Goal: Task Accomplishment & Management: Manage account settings

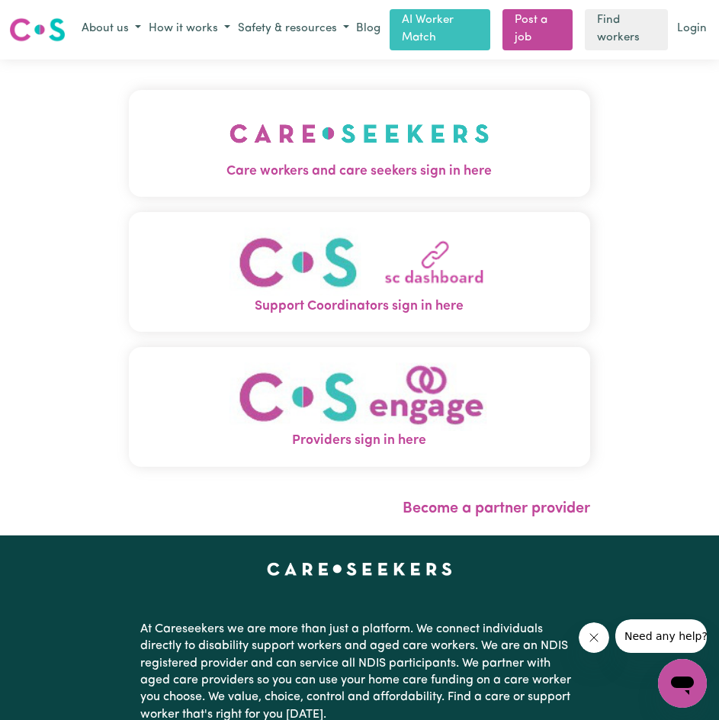
click at [408, 146] on img "Care workers and care seekers sign in here" at bounding box center [359, 133] width 260 height 56
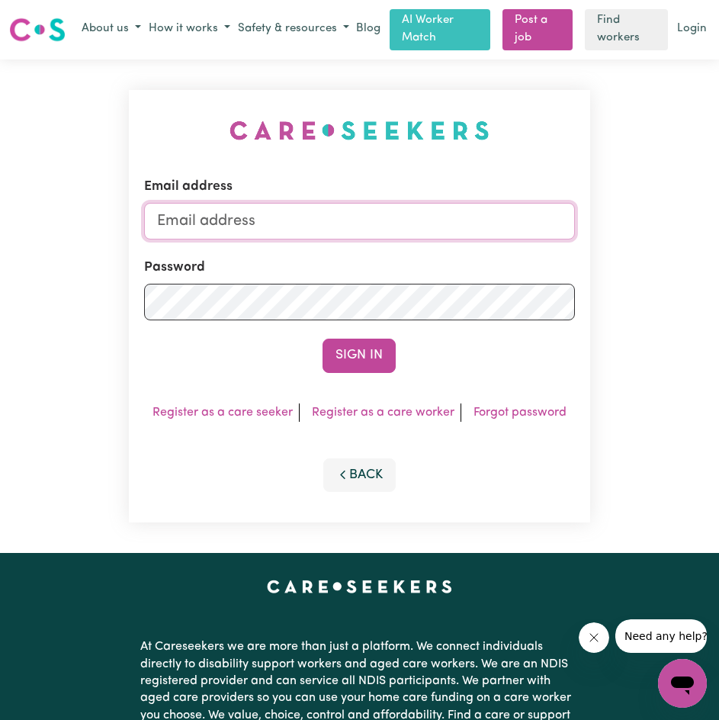
click at [430, 211] on input "Email address" at bounding box center [359, 221] width 431 height 37
type input "[EMAIL_ADDRESS][DOMAIN_NAME]"
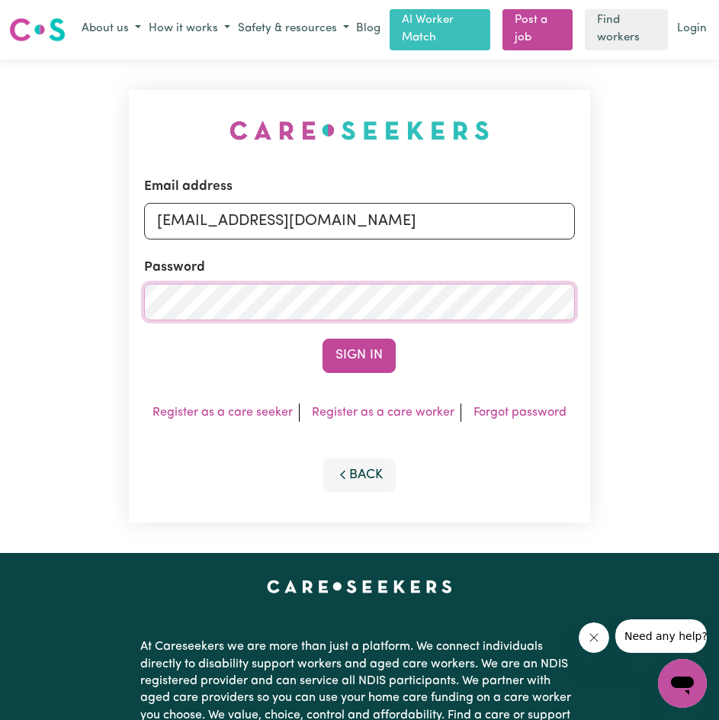
click at [323, 339] on button "Sign In" at bounding box center [359, 356] width 73 height 34
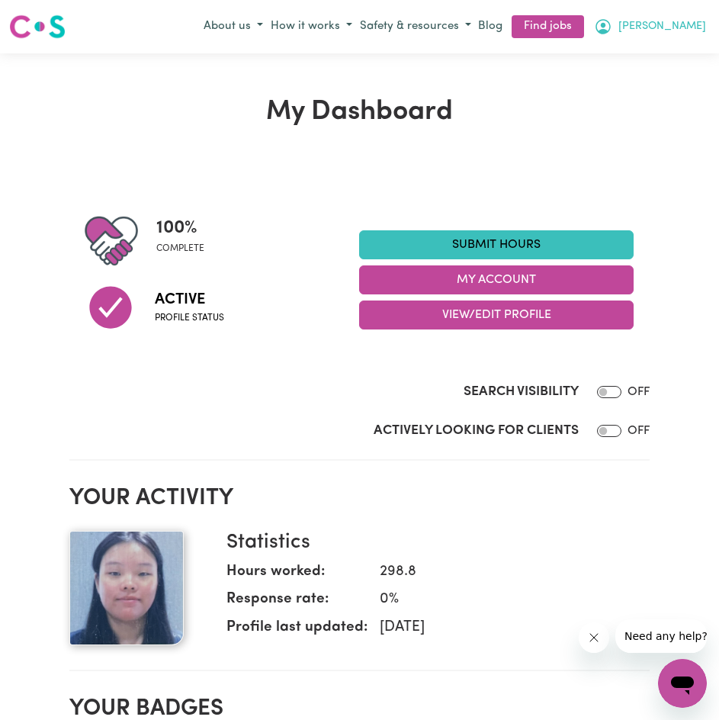
click at [631, 29] on span "[PERSON_NAME]" at bounding box center [662, 26] width 88 height 17
click at [643, 55] on link "My Account" at bounding box center [649, 56] width 120 height 29
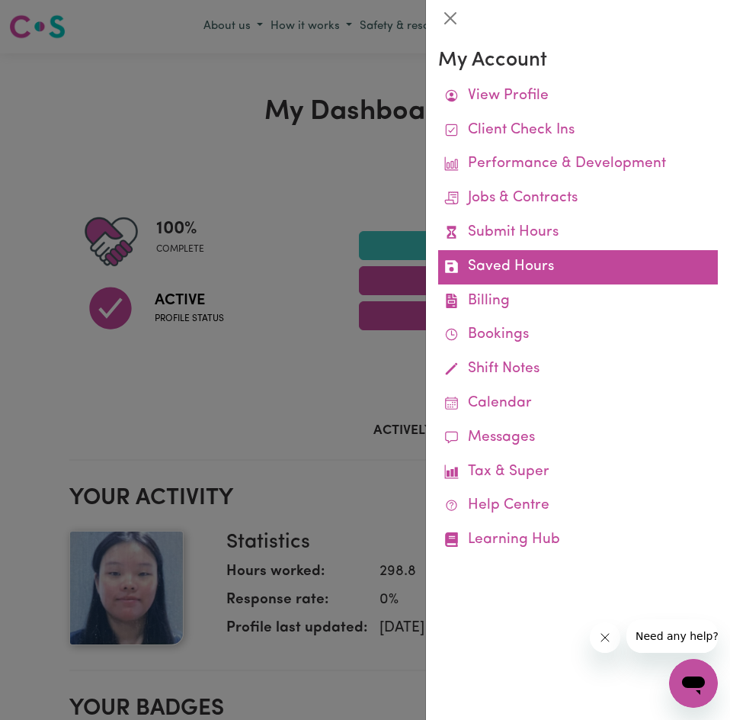
click at [550, 264] on link "Saved Hours" at bounding box center [578, 267] width 280 height 34
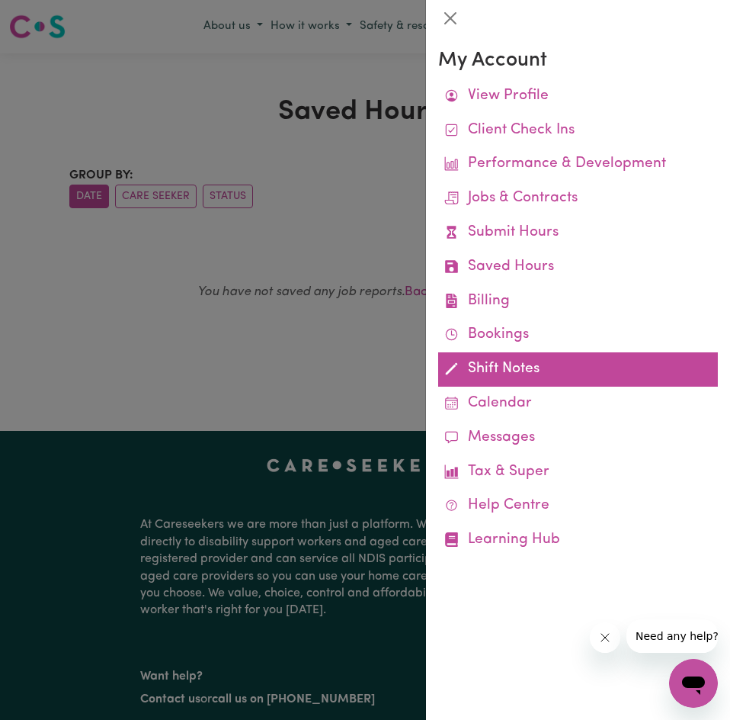
click at [483, 363] on link "Shift Notes" at bounding box center [578, 369] width 280 height 34
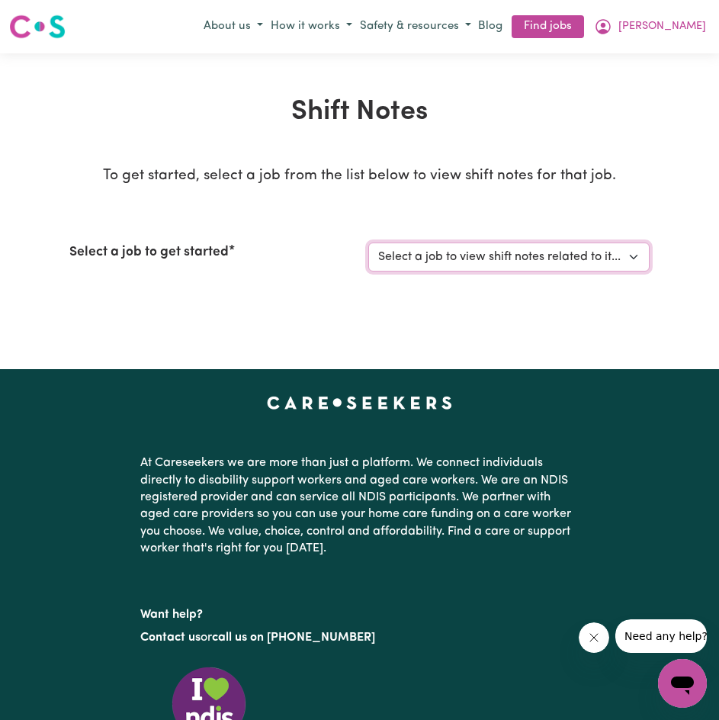
click at [460, 255] on select "Select a job to view shift notes related to it... [[PERSON_NAME]] Disability su…" at bounding box center [508, 256] width 281 height 29
select select "4878"
click at [368, 242] on select "Select a job to view shift notes related to it... [[PERSON_NAME]] Disability su…" at bounding box center [508, 256] width 281 height 29
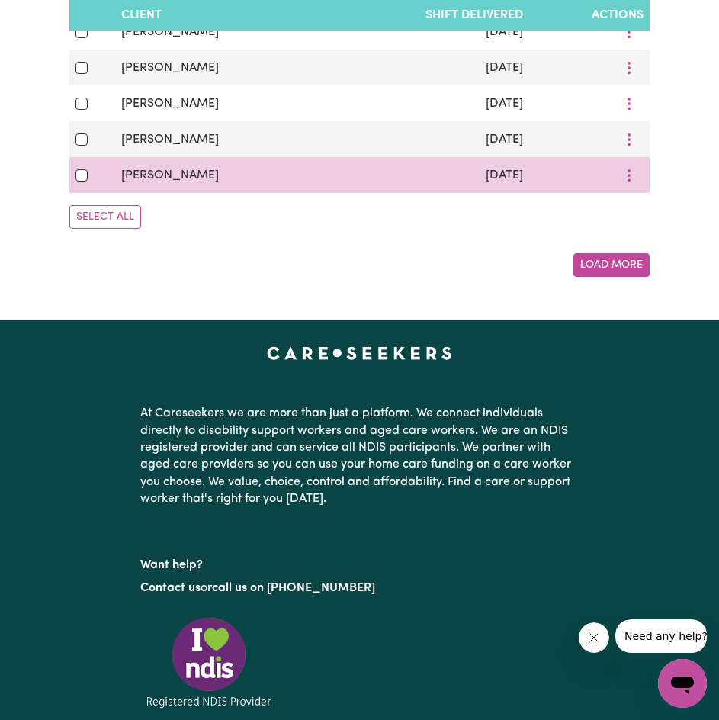
scroll to position [1016, 0]
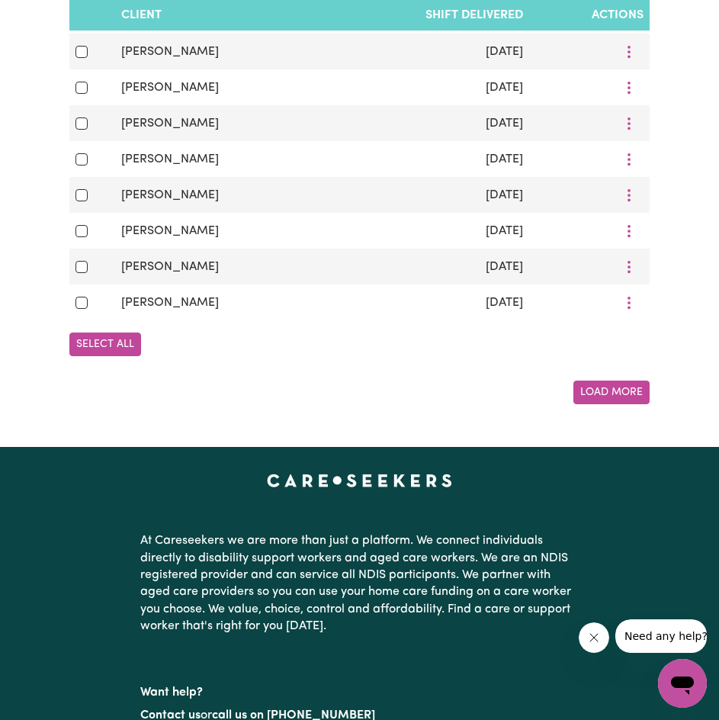
click at [117, 355] on button "Select All" at bounding box center [105, 344] width 72 height 24
checkbox input "true"
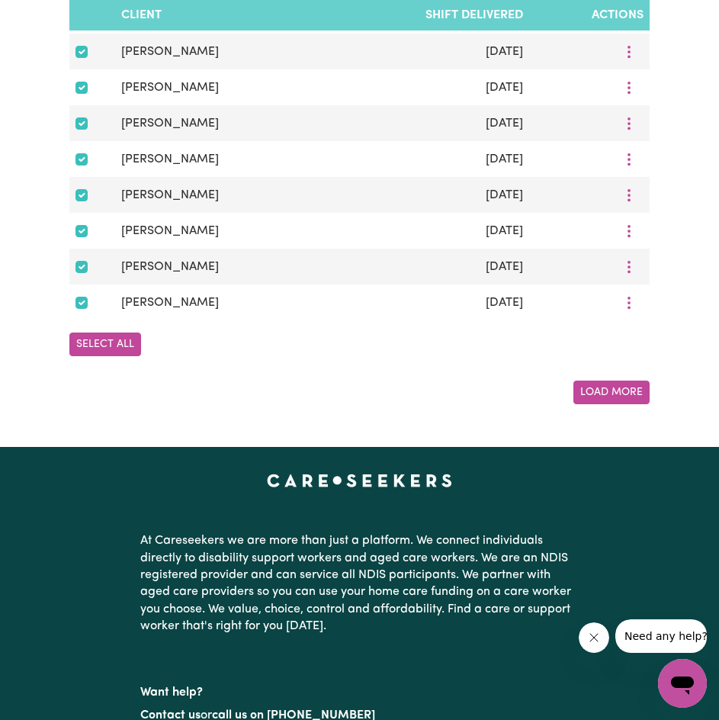
checkbox input "true"
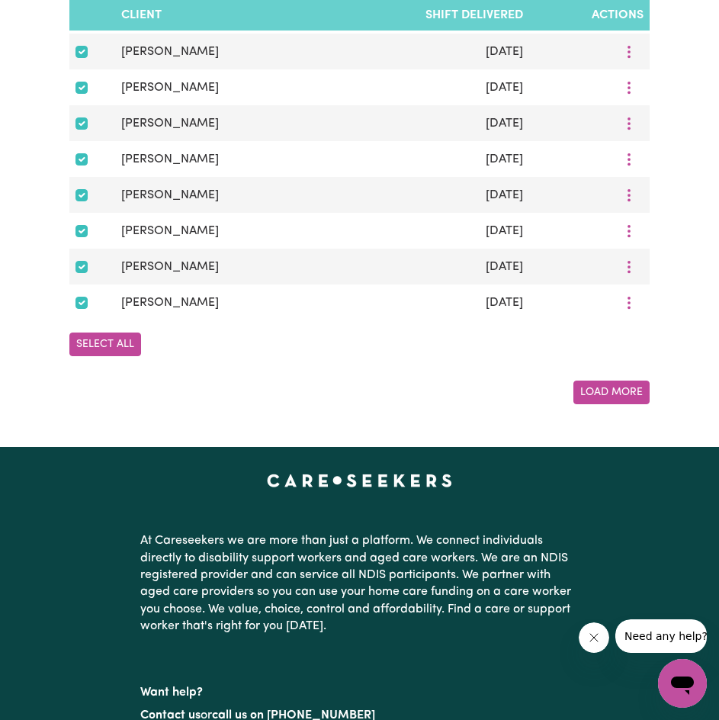
checkbox input "true"
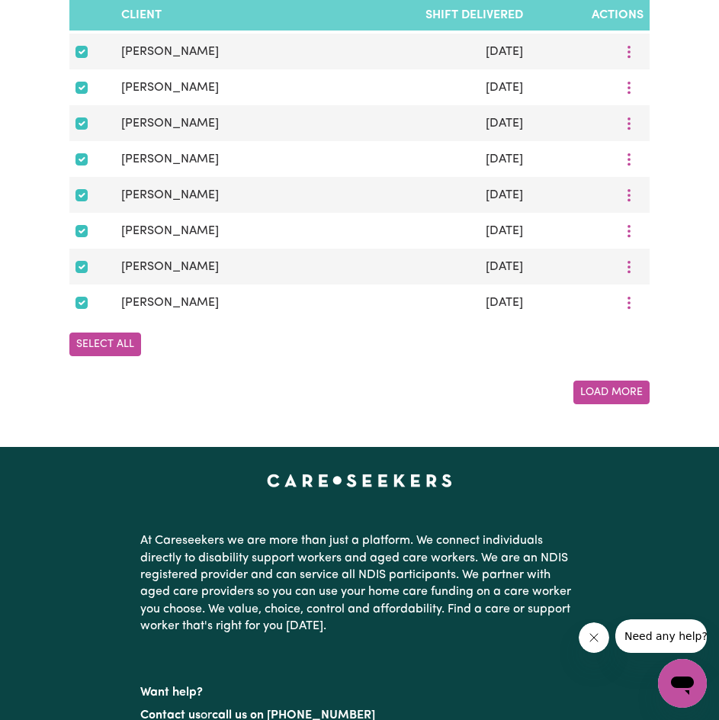
checkbox input "true"
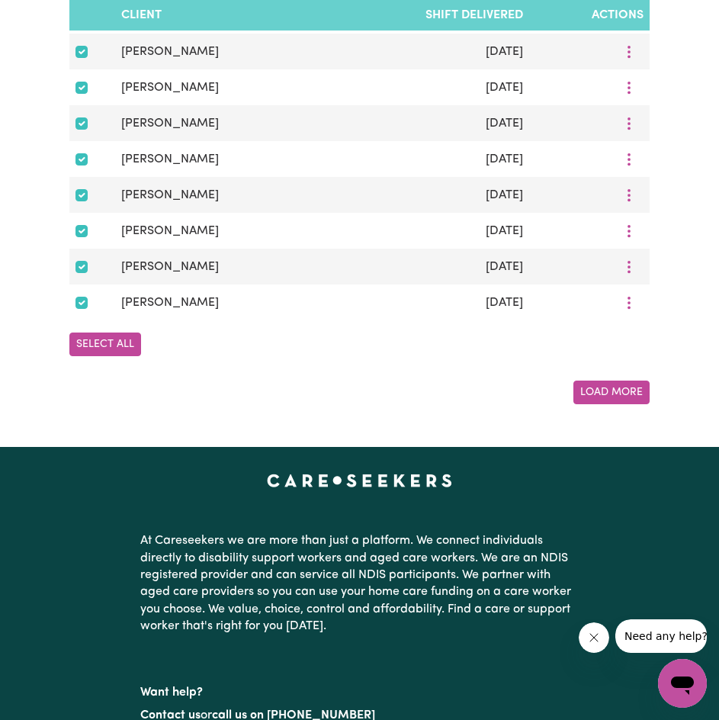
checkbox input "true"
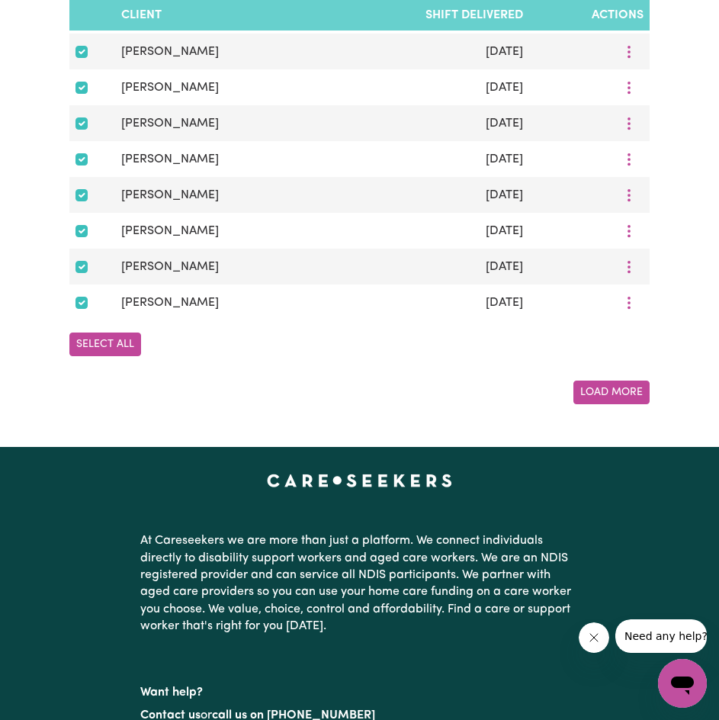
checkbox input "true"
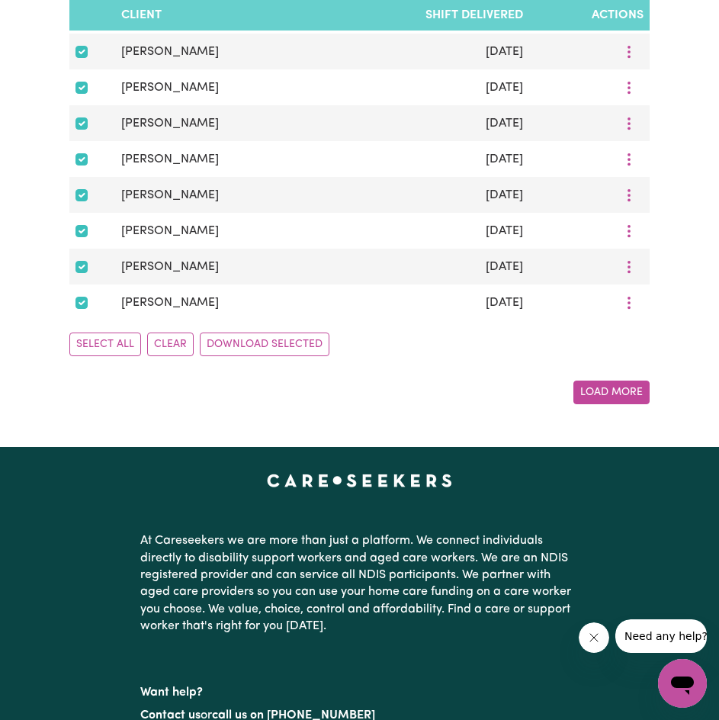
click at [588, 395] on button "Load More" at bounding box center [611, 392] width 76 height 24
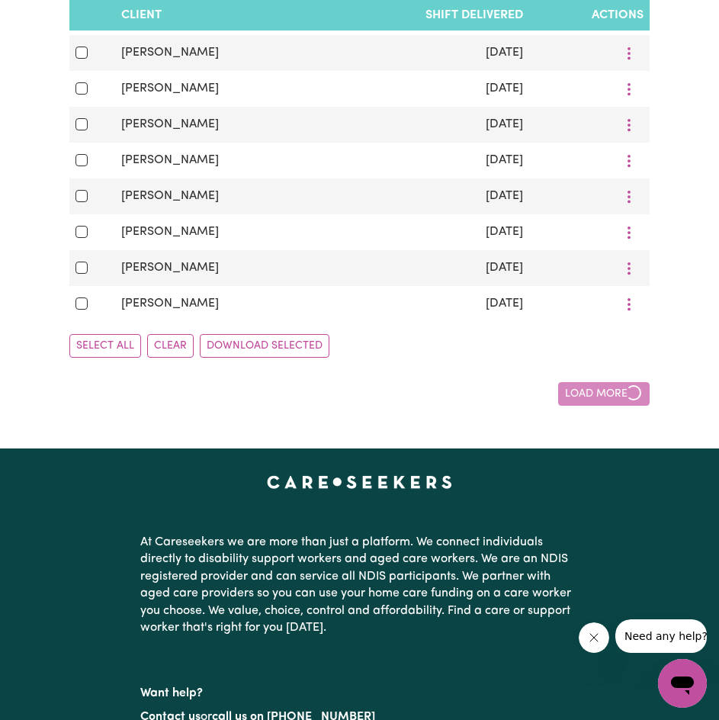
checkbox input "false"
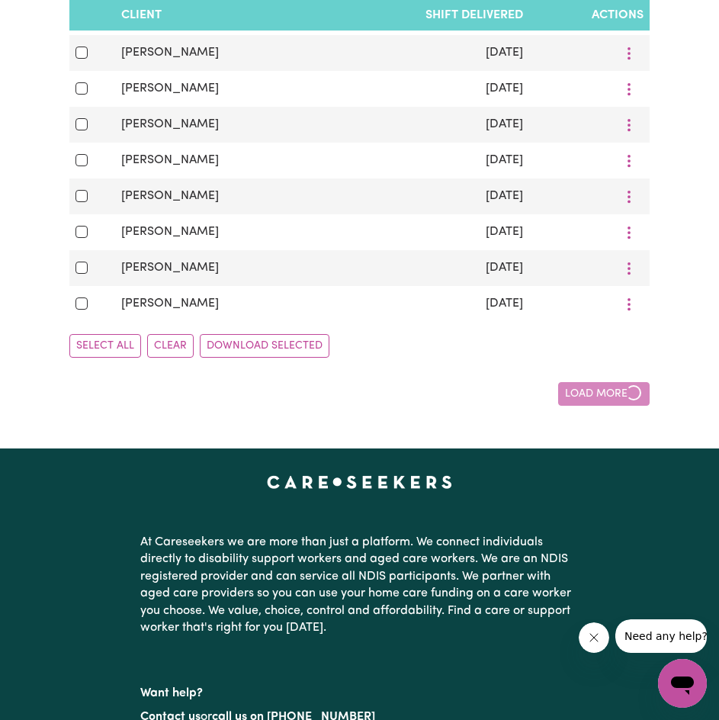
checkbox input "false"
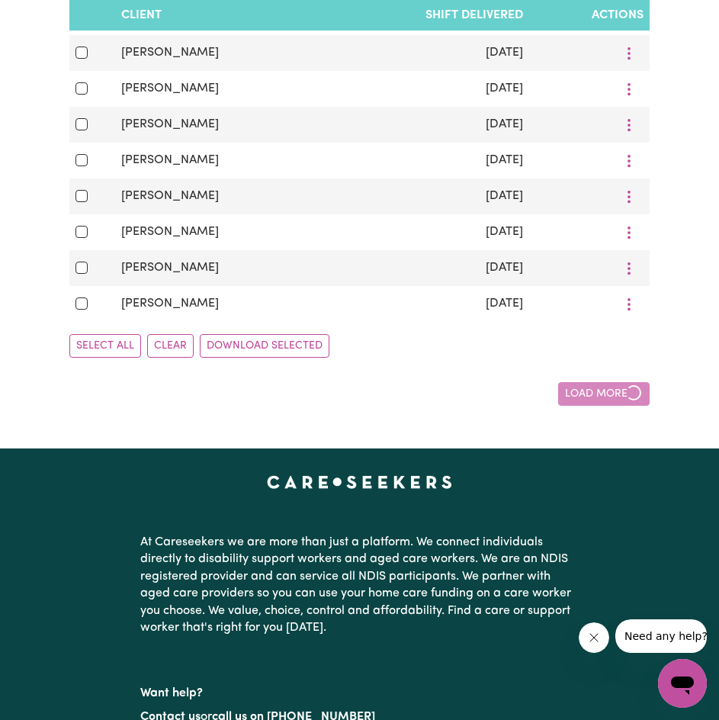
checkbox input "false"
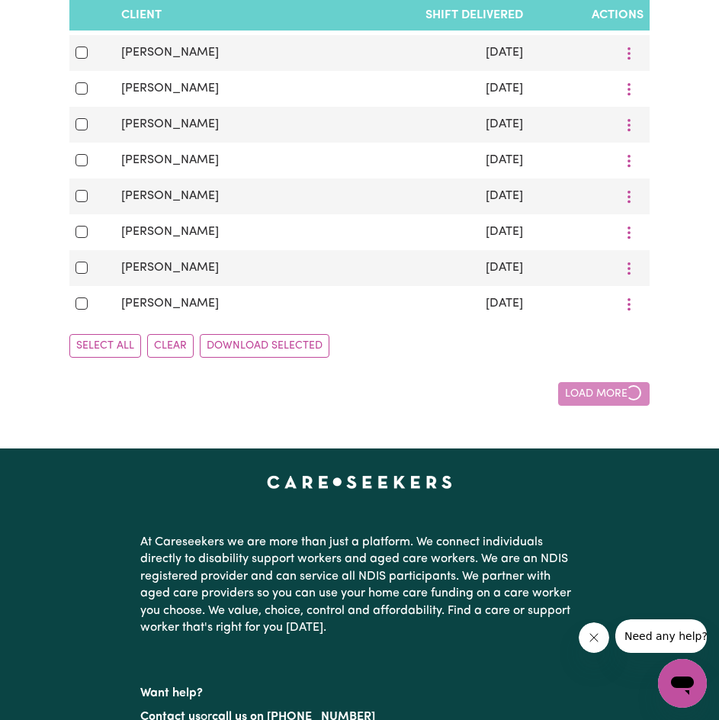
checkbox input "false"
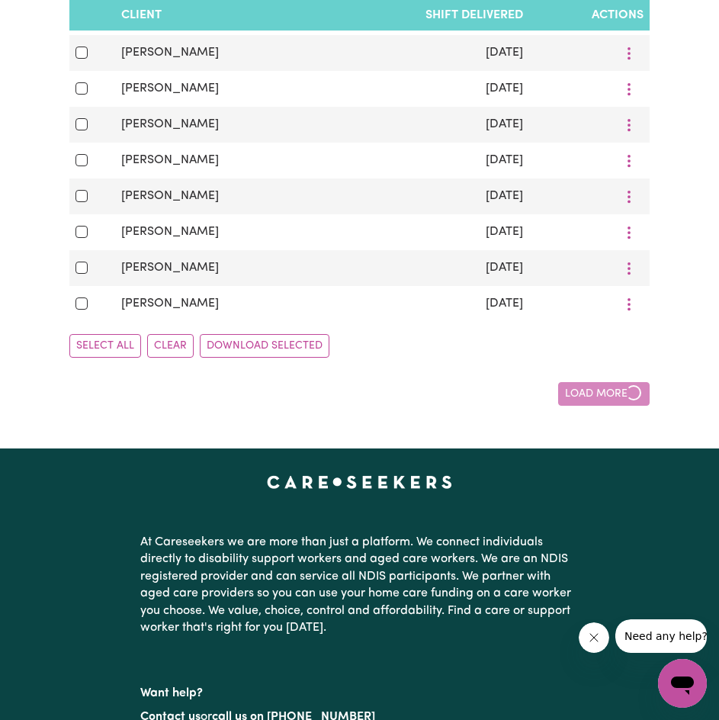
checkbox input "false"
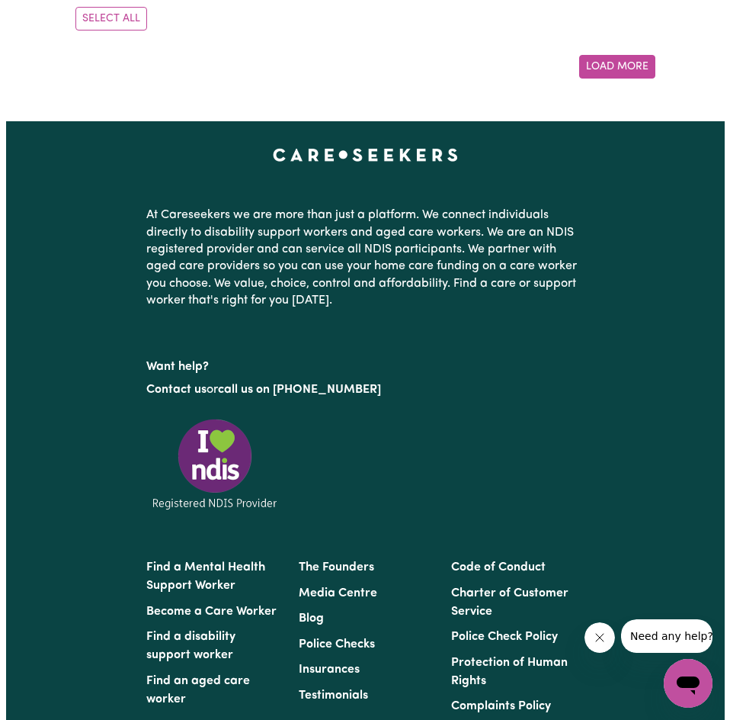
scroll to position [2033, 0]
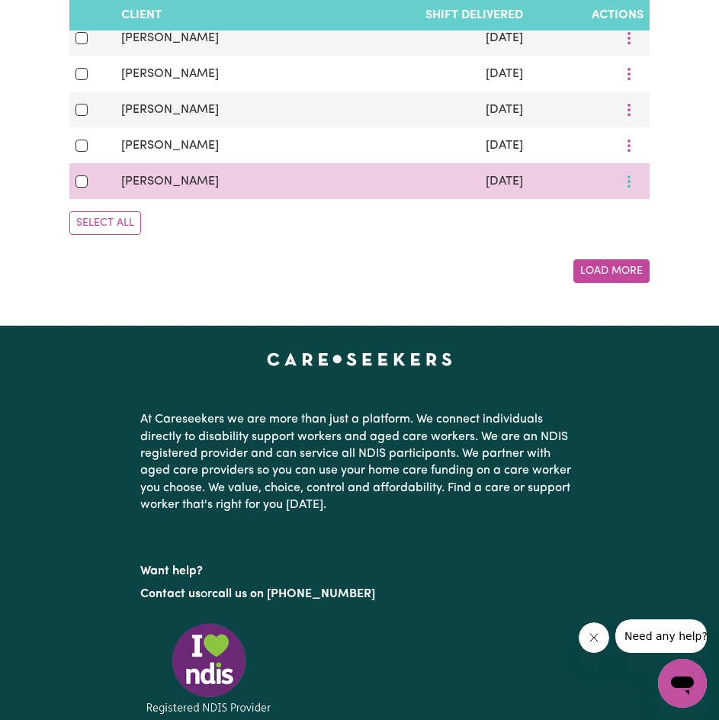
click at [624, 189] on icon "More options" at bounding box center [628, 181] width 15 height 15
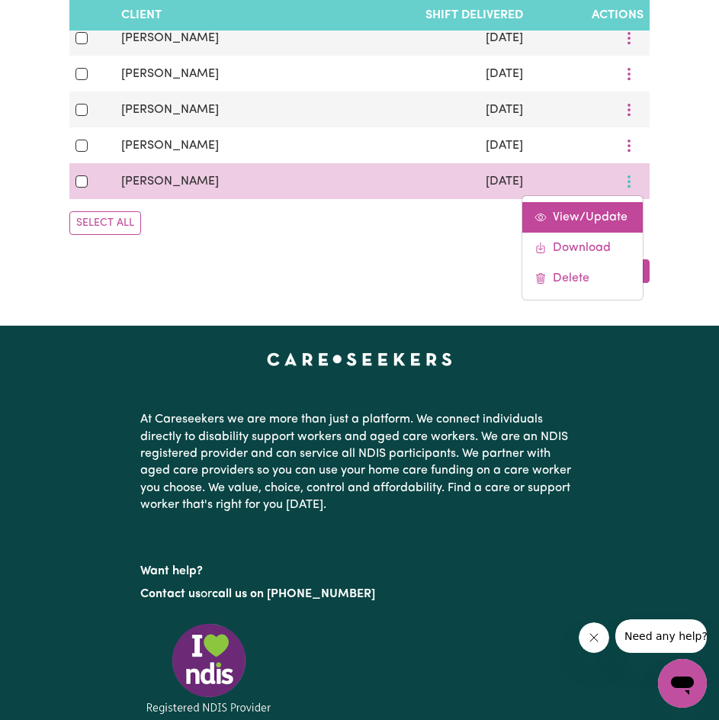
click at [607, 223] on span "View/Update" at bounding box center [590, 217] width 75 height 12
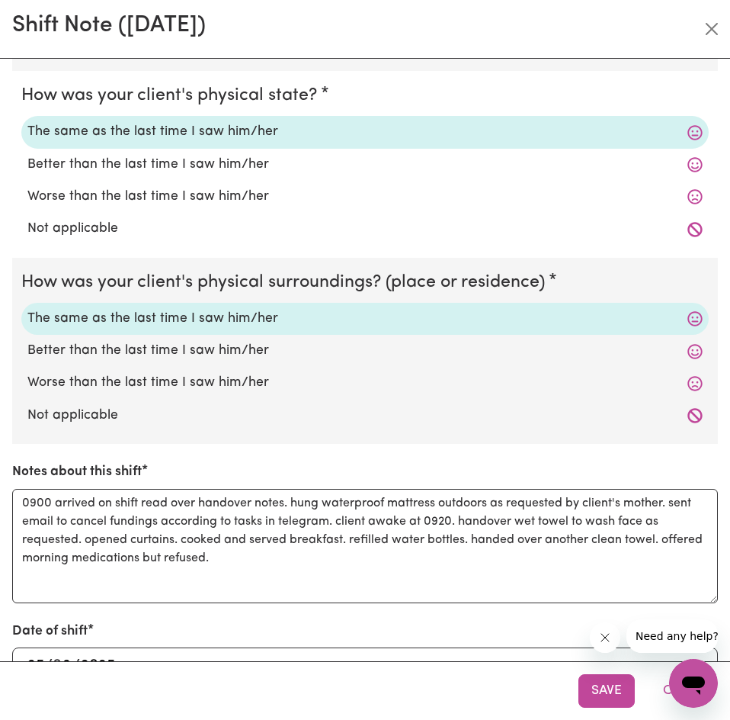
scroll to position [294, 0]
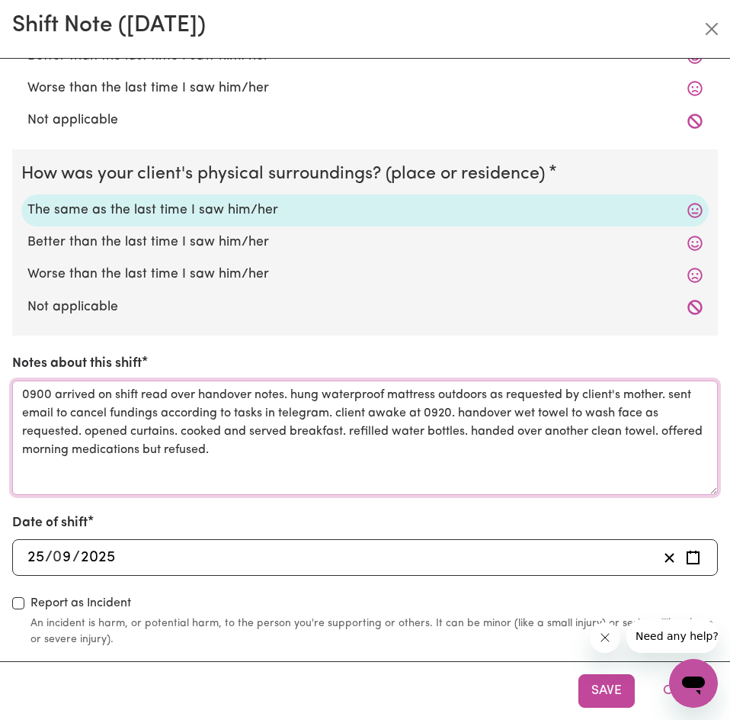
drag, startPoint x: 56, startPoint y: 390, endPoint x: 274, endPoint y: 448, distance: 225.1
click at [274, 448] on textarea "0900 arrived on shift read over handover notes. hung waterproof mattress outdoo…" at bounding box center [365, 437] width 706 height 114
click at [370, 444] on textarea "0900 arrived on shift read over handover notes. hung waterproof mattress outdoo…" at bounding box center [365, 437] width 706 height 114
click at [377, 451] on textarea "0900 arrived on shift read over handover notes. hung waterproof mattress outdoo…" at bounding box center [365, 437] width 706 height 114
click at [379, 451] on textarea "0900 arrived on shift read over handover notes. hung waterproof mattress outdoo…" at bounding box center [365, 437] width 706 height 114
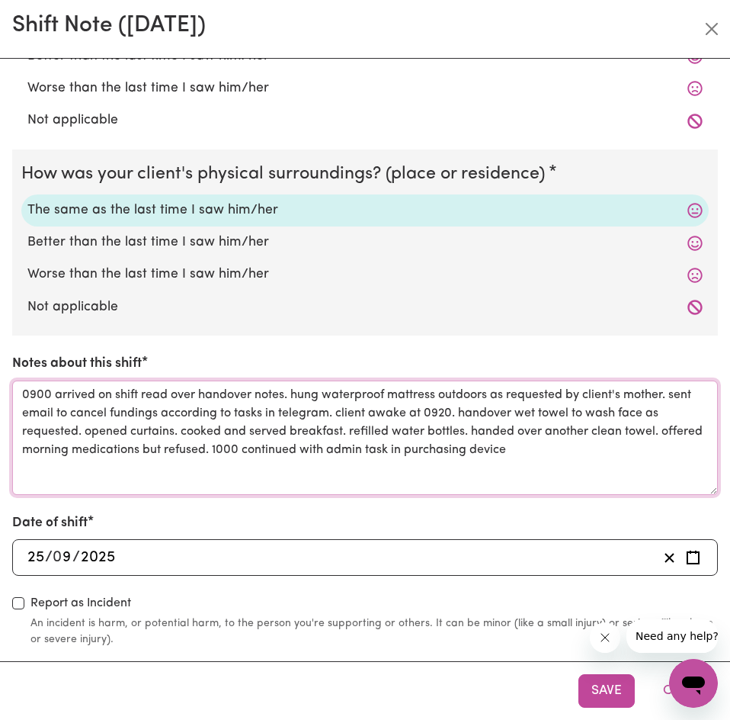
click at [588, 451] on textarea "0900 arrived on shift read over handover notes. hung waterproof mattress outdoo…" at bounding box center [365, 437] width 706 height 114
click at [178, 448] on textarea "0900 arrived on shift read over handover notes. hung waterproof mattress outdoo…" at bounding box center [365, 437] width 706 height 114
click at [185, 448] on textarea "0900 arrived on shift read over handover notes. hung waterproof mattress outdoo…" at bounding box center [365, 437] width 706 height 114
click at [243, 449] on textarea "0900 arrived on shift read over handover notes. hung waterproof mattress outdoo…" at bounding box center [365, 437] width 706 height 114
click at [253, 449] on textarea "0900 arrived on shift read over handover notes. hung waterproof mattress outdoo…" at bounding box center [365, 437] width 706 height 114
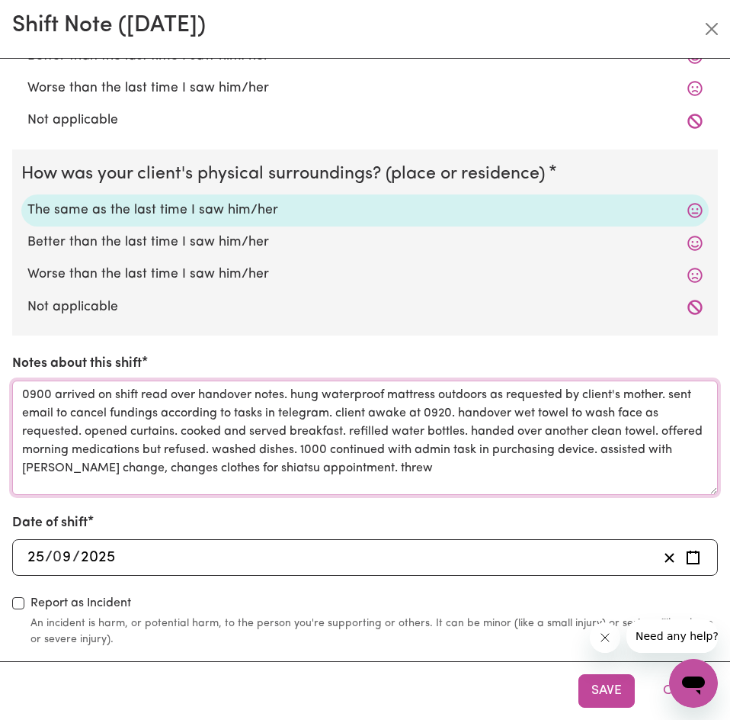
click at [448, 472] on textarea "0900 arrived on shift read over handover notes. hung waterproof mattress outdoo…" at bounding box center [365, 437] width 706 height 114
click at [589, 417] on textarea "0900 arrived on shift read over handover notes. hung waterproof mattress outdoo…" at bounding box center [365, 437] width 706 height 114
click at [476, 441] on textarea "0900 arrived on shift read over handover notes. hung waterproof mattress outdoo…" at bounding box center [365, 437] width 706 height 114
click at [667, 451] on textarea "0900 arrived on shift read over handover notes. hung waterproof mattress outdoo…" at bounding box center [365, 437] width 706 height 114
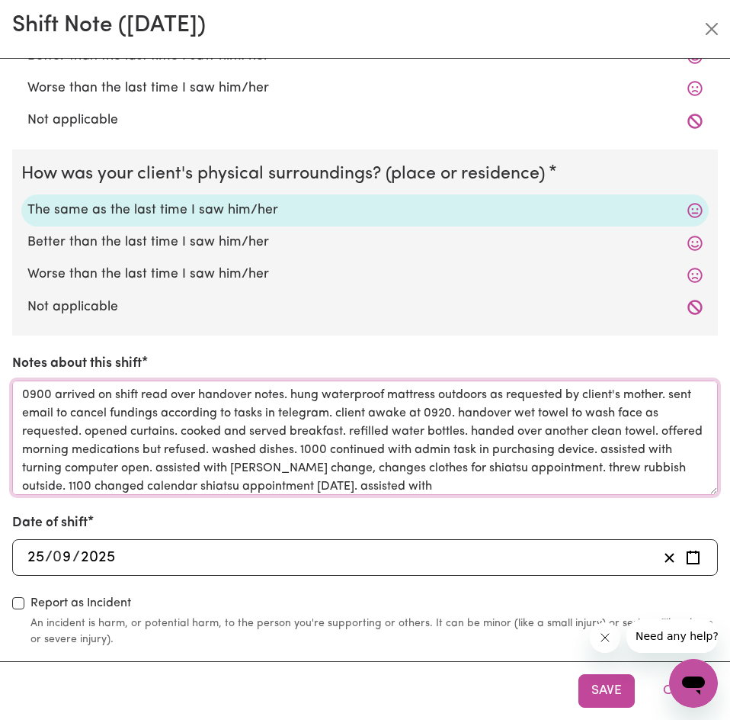
click at [663, 460] on textarea "0900 arrived on shift read over handover notes. hung waterproof mattress outdoo…" at bounding box center [365, 437] width 706 height 114
click at [290, 480] on textarea "0900 arrived on shift read over handover notes. hung waterproof mattress outdoo…" at bounding box center [365, 437] width 706 height 114
click at [424, 479] on textarea "0900 arrived on shift read over handover notes. hung waterproof mattress outdoo…" at bounding box center [365, 437] width 706 height 114
click at [570, 473] on textarea "0900 arrived on shift read over handover notes. hung waterproof mattress outdoo…" at bounding box center [365, 437] width 706 height 114
click at [618, 467] on textarea "0900 arrived on shift read over handover notes. hung waterproof mattress outdoo…" at bounding box center [365, 437] width 706 height 114
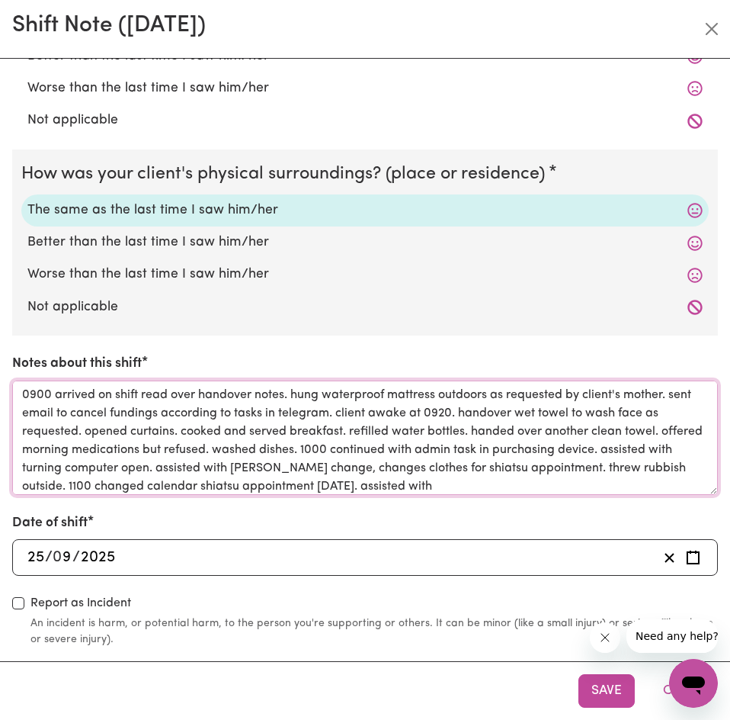
click at [626, 470] on textarea "0900 arrived on shift read over handover notes. hung waterproof mattress outdoo…" at bounding box center [365, 437] width 706 height 114
click at [608, 480] on textarea "0900 arrived on shift read over handover notes. hung waterproof mattress outdoo…" at bounding box center [365, 437] width 706 height 114
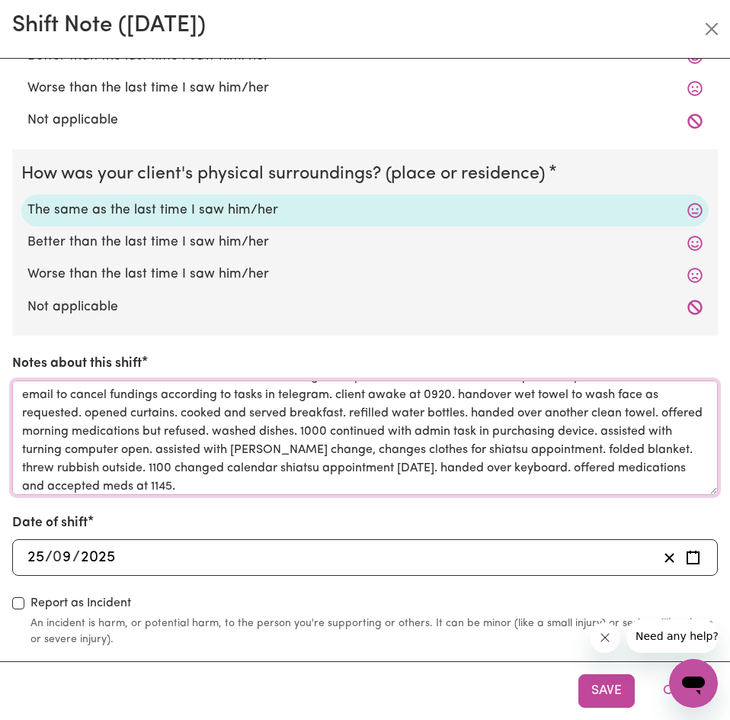
click at [252, 425] on textarea "0900 arrived on shift read over handover notes. hung waterproof mattress outdoo…" at bounding box center [365, 437] width 706 height 114
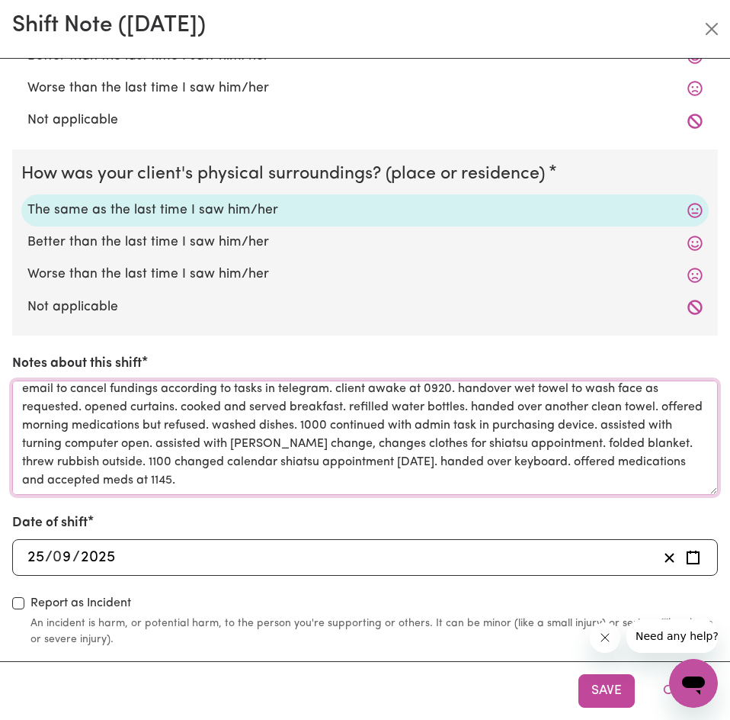
scroll to position [0, 0]
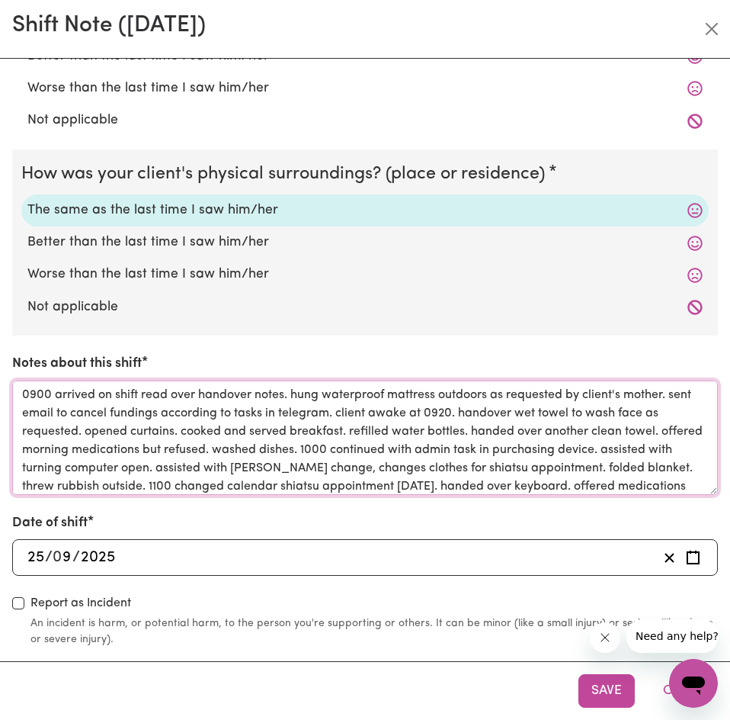
drag, startPoint x: 345, startPoint y: 448, endPoint x: 56, endPoint y: 395, distance: 294.5
click at [56, 395] on textarea "0900 arrived on shift read over handover notes. hung waterproof mattress outdoo…" at bounding box center [365, 437] width 706 height 114
click at [403, 440] on textarea "0900 arrived on shift read over handover notes. hung waterproof mattress outdoo…" at bounding box center [365, 437] width 706 height 114
type textarea "0900 arrived on shift read over handover notes. hung waterproof mattress outdoo…"
click at [607, 427] on textarea "0900 arrived on shift read over handover notes. hung waterproof mattress outdoo…" at bounding box center [365, 437] width 706 height 114
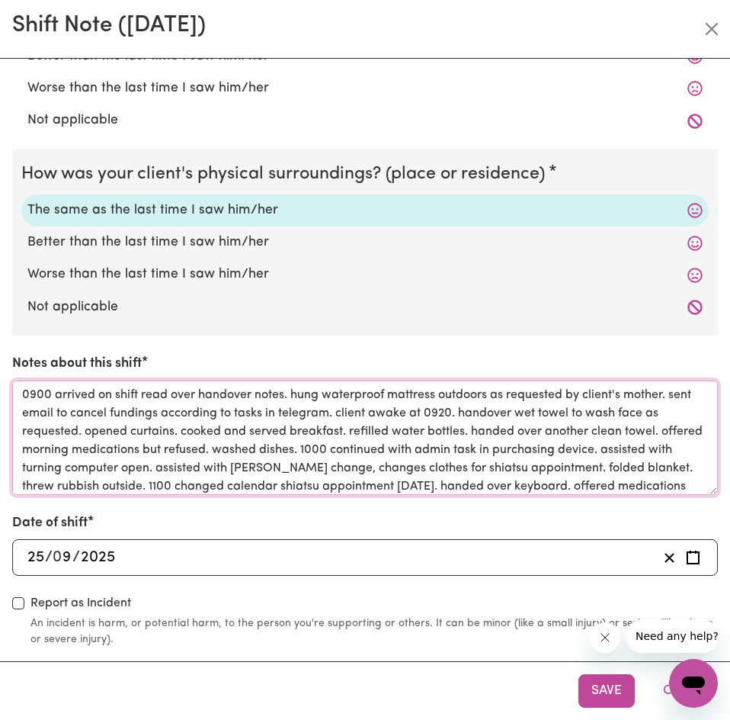
click at [339, 449] on textarea "0900 arrived on shift read over handover notes. hung waterproof mattress outdoo…" at bounding box center [365, 437] width 706 height 114
drag, startPoint x: 342, startPoint y: 448, endPoint x: 57, endPoint y: 400, distance: 288.5
click at [57, 400] on textarea "0900 arrived on shift read over handover notes. hung waterproof mattress outdoo…" at bounding box center [365, 437] width 706 height 114
drag, startPoint x: 645, startPoint y: 420, endPoint x: 626, endPoint y: 420, distance: 19.1
click at [645, 420] on textarea "0900 arrived on shift read over handover notes. hung waterproof mattress outdoo…" at bounding box center [365, 437] width 706 height 114
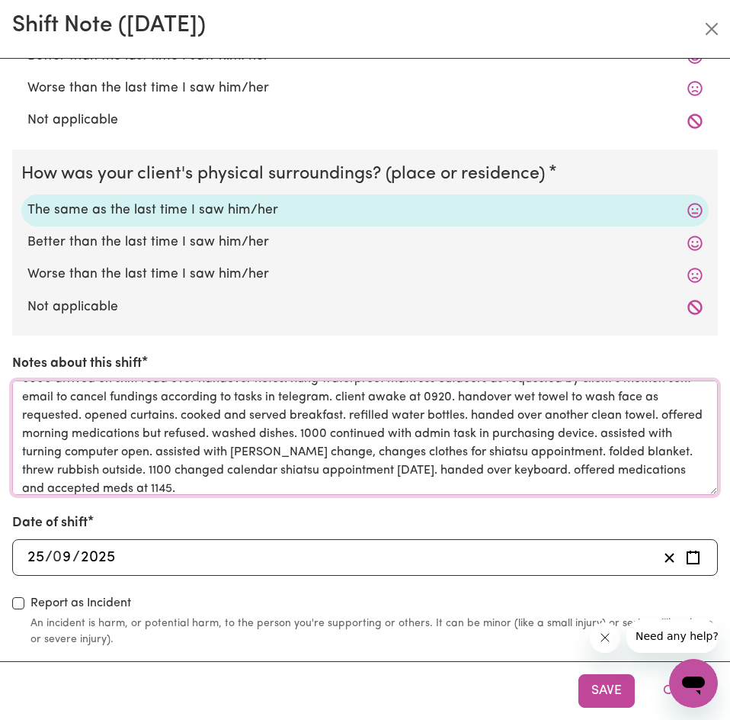
scroll to position [24, 0]
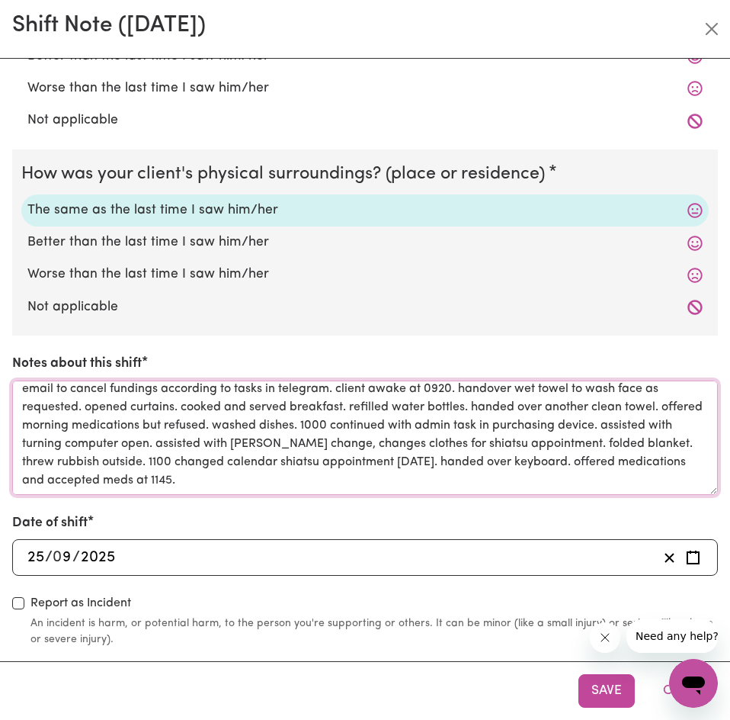
drag, startPoint x: 376, startPoint y: 451, endPoint x: 196, endPoint y: 467, distance: 180.6
click at [196, 467] on textarea "0900 arrived on shift read over handover notes. hung waterproof mattress outdoo…" at bounding box center [365, 437] width 706 height 114
click at [579, 444] on textarea "0900 arrived on shift read over handover notes. hung waterproof mattress outdoo…" at bounding box center [365, 437] width 706 height 114
drag, startPoint x: 225, startPoint y: 460, endPoint x: 333, endPoint y: 489, distance: 111.9
click at [333, 489] on textarea "0900 arrived on shift read over handover notes. hung waterproof mattress outdoo…" at bounding box center [365, 437] width 706 height 114
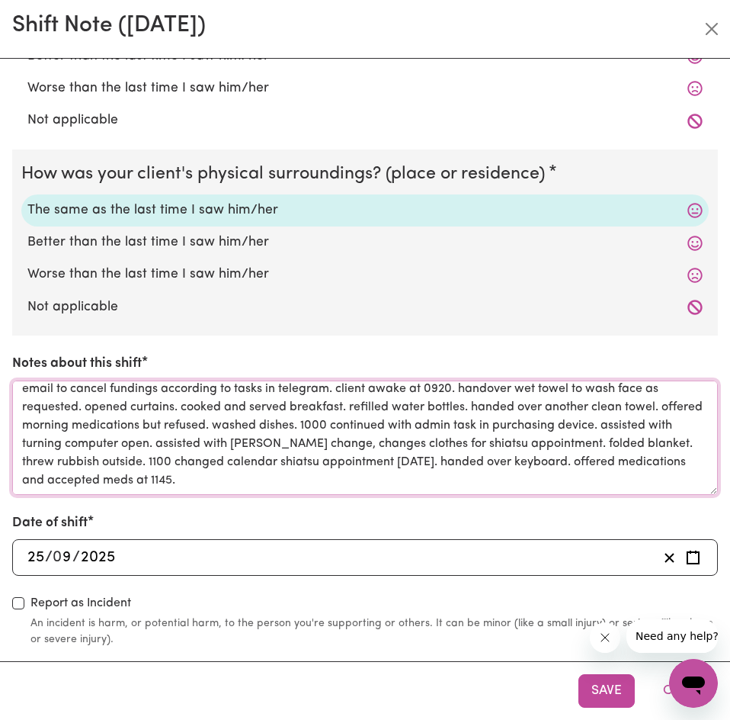
click at [542, 460] on textarea "0900 arrived on shift read over handover notes. hung waterproof mattress outdoo…" at bounding box center [365, 437] width 706 height 114
drag, startPoint x: 221, startPoint y: 467, endPoint x: 314, endPoint y: 491, distance: 96.0
click at [314, 491] on textarea "0900 arrived on shift read over handover notes. hung waterproof mattress outdoo…" at bounding box center [365, 437] width 706 height 114
drag, startPoint x: 645, startPoint y: 521, endPoint x: 670, endPoint y: 550, distance: 39.0
click at [645, 521] on div "Date of shift [DATE] 25 / 0 9 / 2025" at bounding box center [365, 544] width 706 height 63
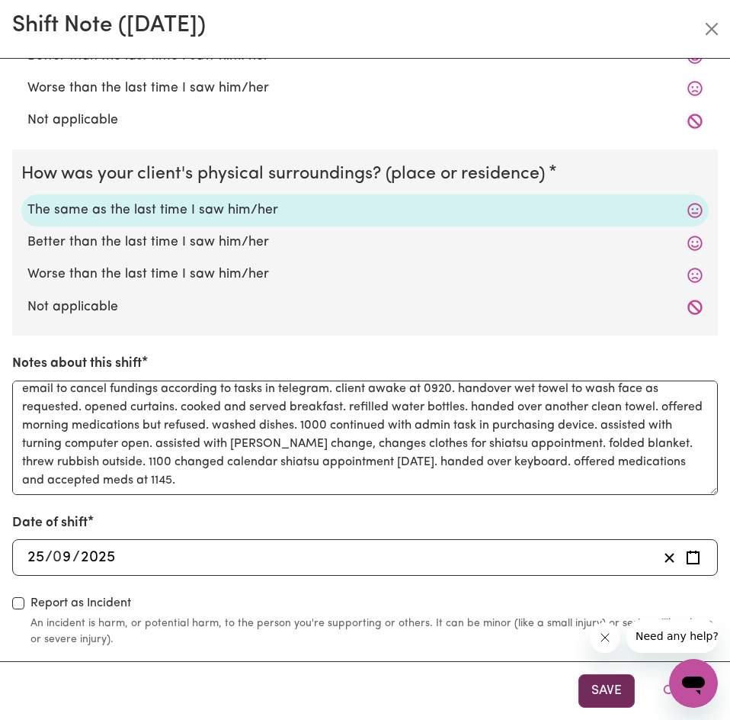
click at [608, 684] on button "Save" at bounding box center [607, 691] width 56 height 34
